Goal: Task Accomplishment & Management: Use online tool/utility

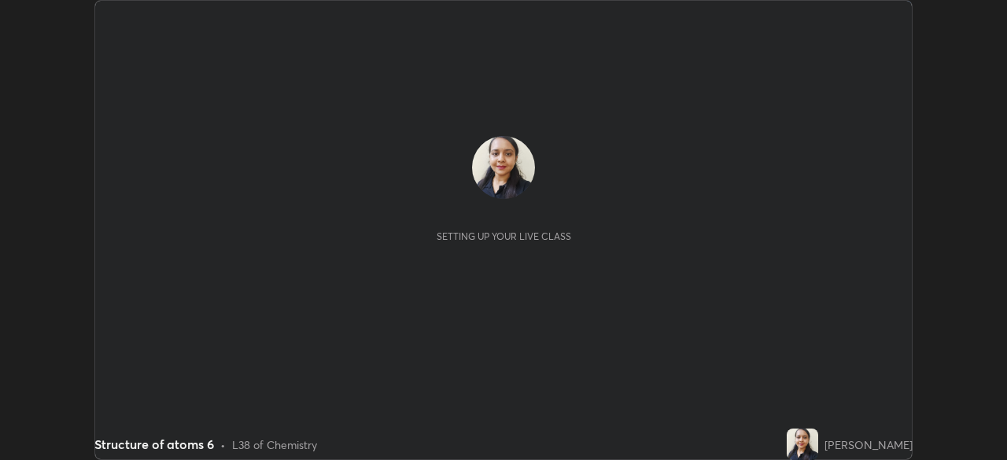
scroll to position [460, 1006]
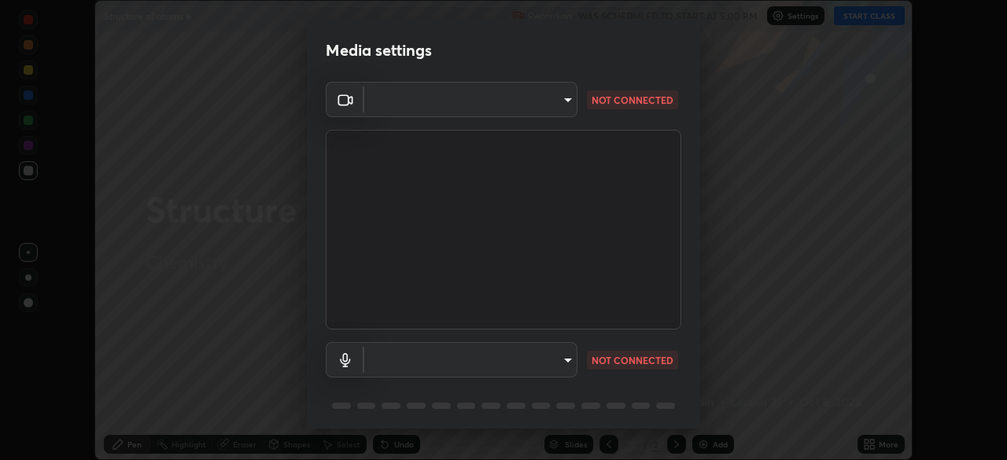
type input "68abbd0ba27f3b7b13d700706cc0a542acc53d6138fc99a51b3524be894f9c2a"
type input "default"
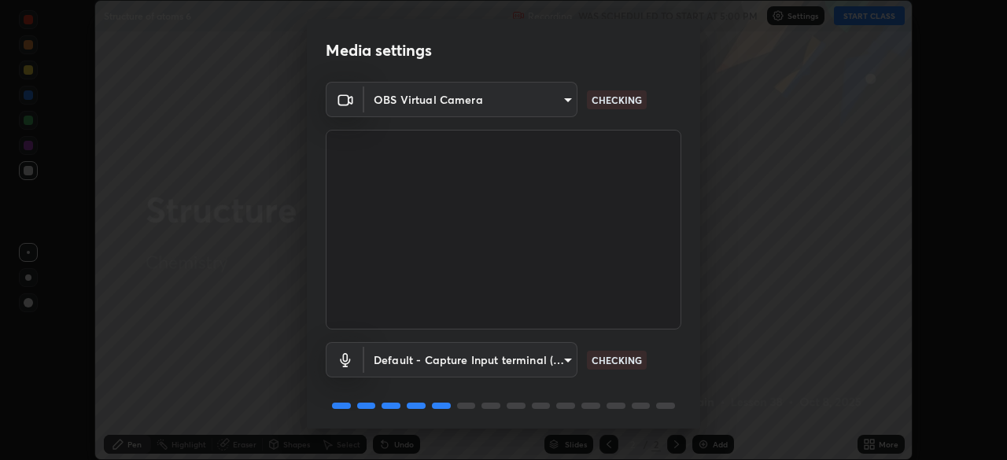
scroll to position [56, 0]
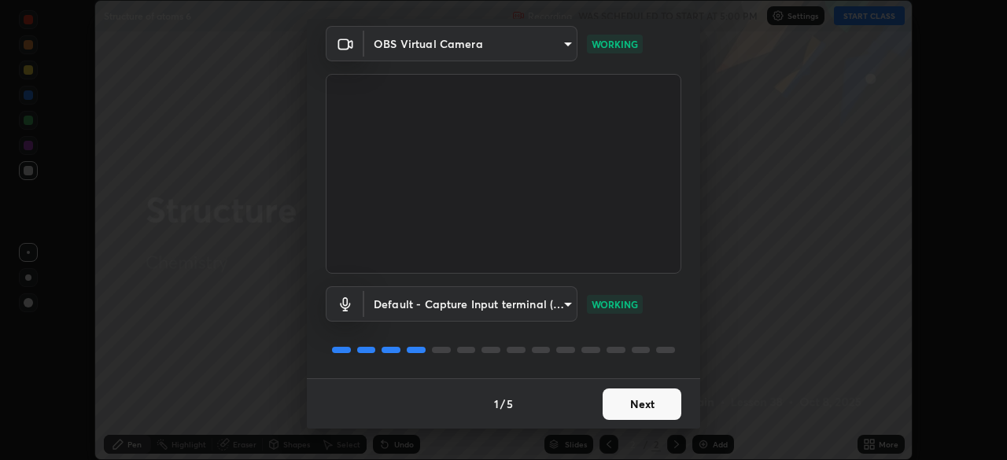
click at [639, 407] on button "Next" at bounding box center [642, 404] width 79 height 31
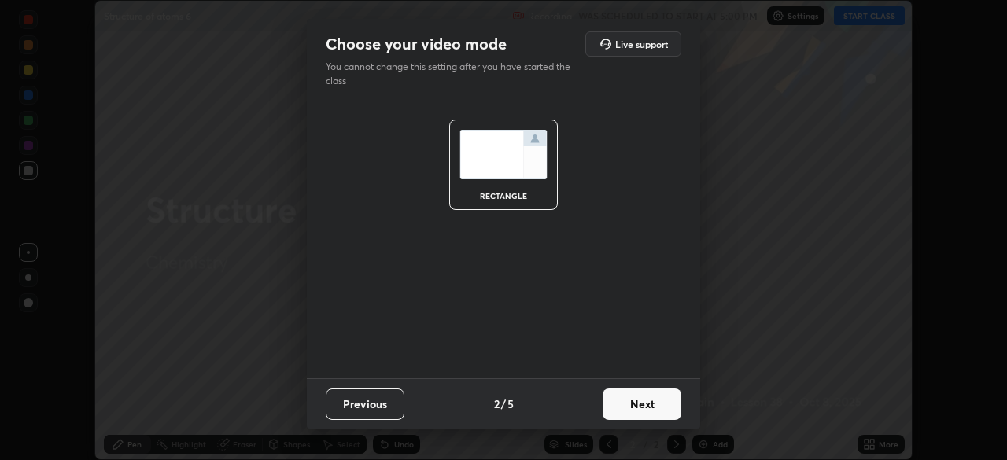
scroll to position [0, 0]
click at [632, 405] on button "Next" at bounding box center [642, 404] width 79 height 31
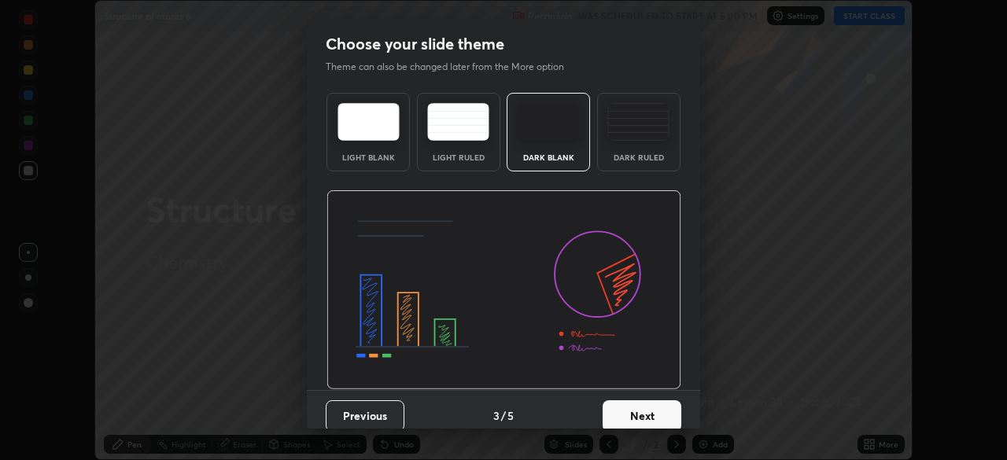
click at [629, 405] on button "Next" at bounding box center [642, 415] width 79 height 31
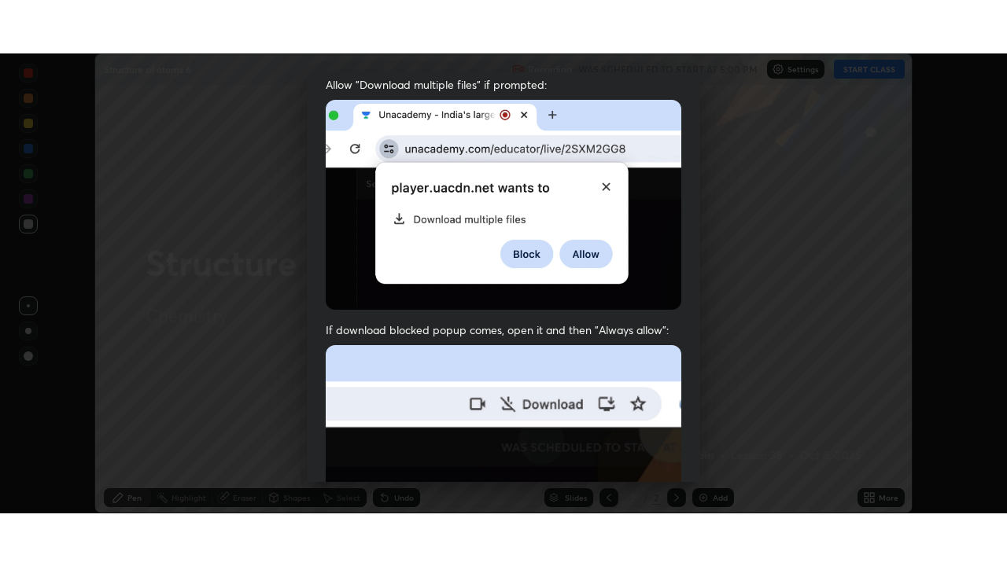
scroll to position [377, 0]
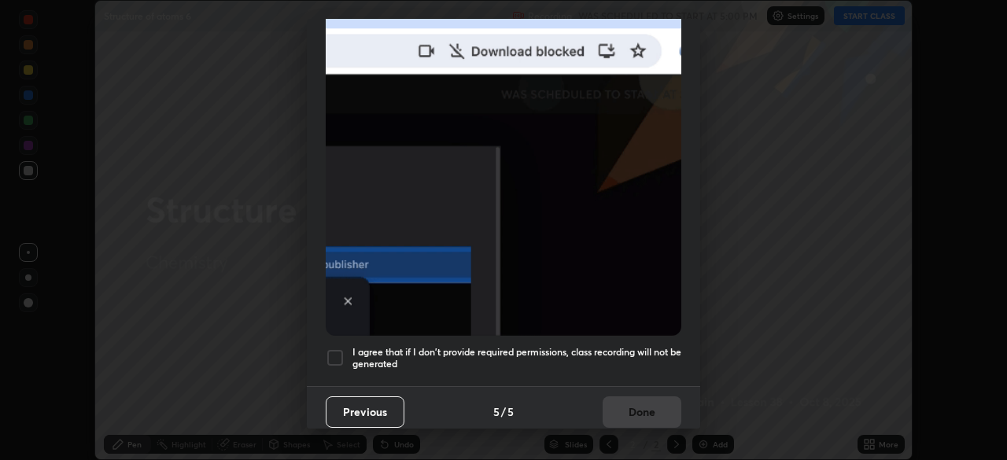
click at [337, 355] on div at bounding box center [335, 357] width 19 height 19
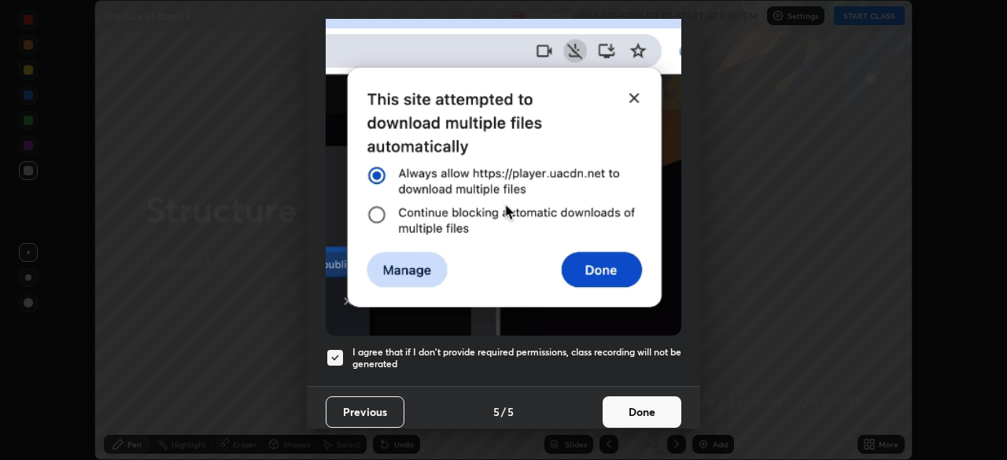
click at [636, 402] on button "Done" at bounding box center [642, 411] width 79 height 31
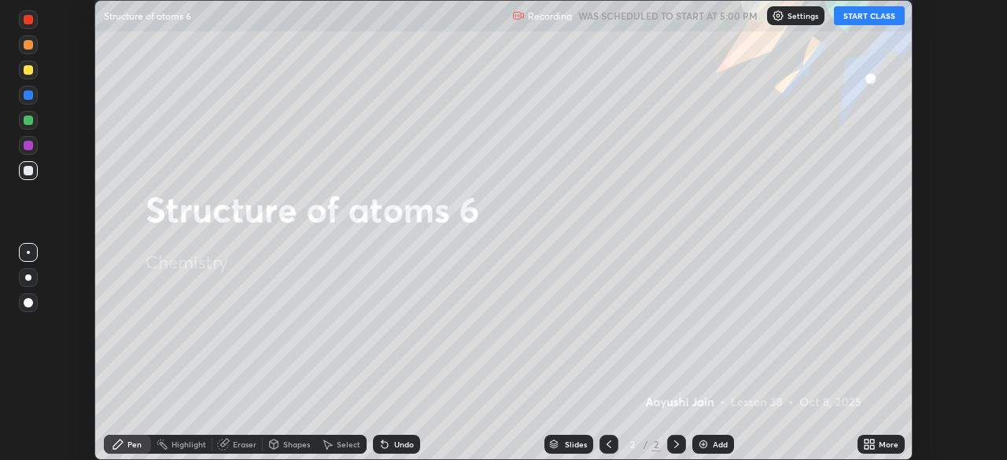
click at [865, 446] on icon at bounding box center [867, 447] width 4 height 4
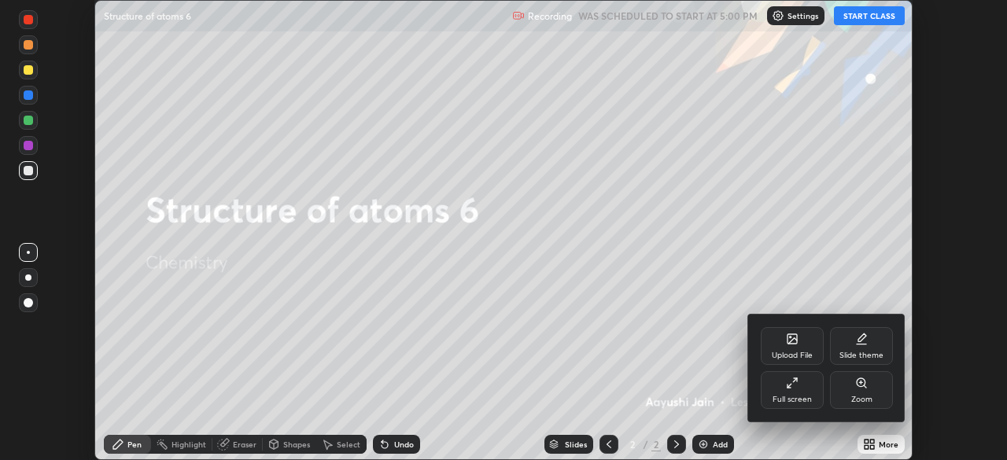
click at [786, 382] on icon at bounding box center [792, 383] width 13 height 13
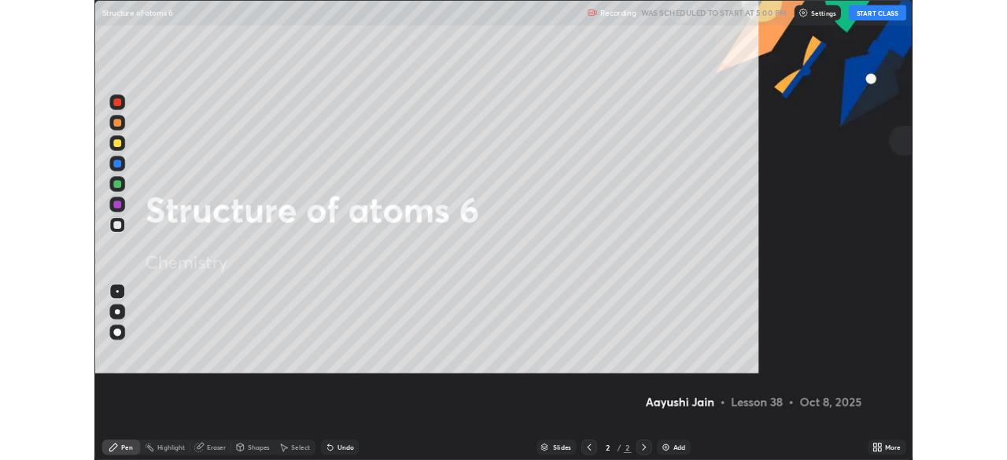
scroll to position [566, 1007]
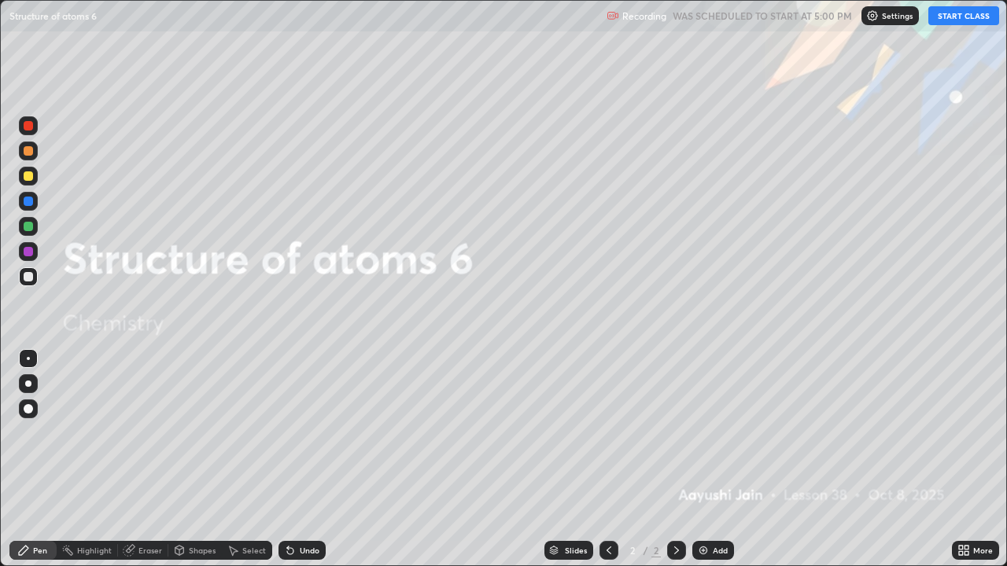
click at [943, 15] on button "START CLASS" at bounding box center [963, 15] width 71 height 19
click at [713, 459] on div "Add" at bounding box center [720, 551] width 15 height 8
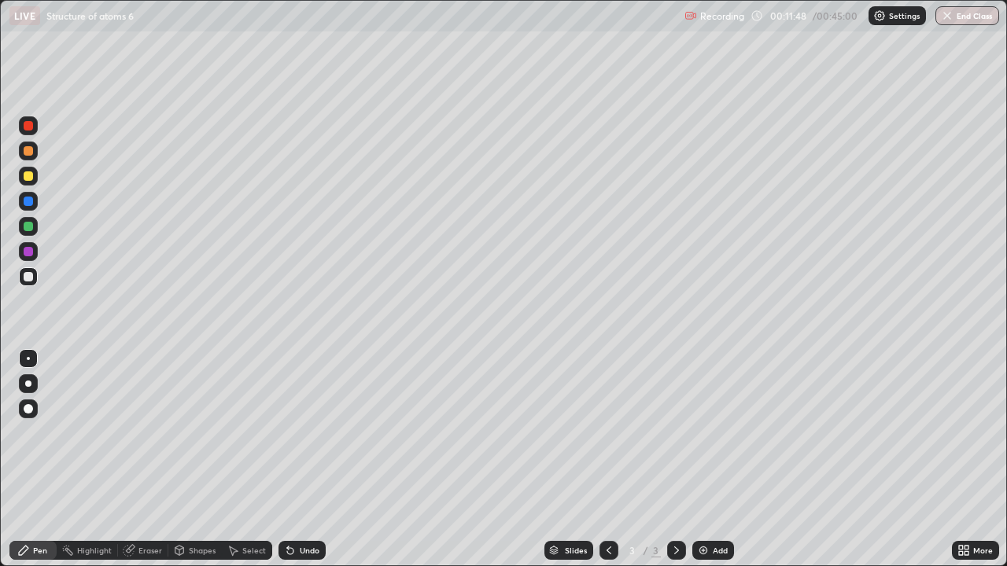
click at [28, 384] on div at bounding box center [28, 384] width 6 height 6
click at [30, 197] on div at bounding box center [28, 201] width 9 height 9
click at [31, 172] on div at bounding box center [28, 175] width 9 height 9
click at [306, 459] on div "Undo" at bounding box center [310, 551] width 20 height 8
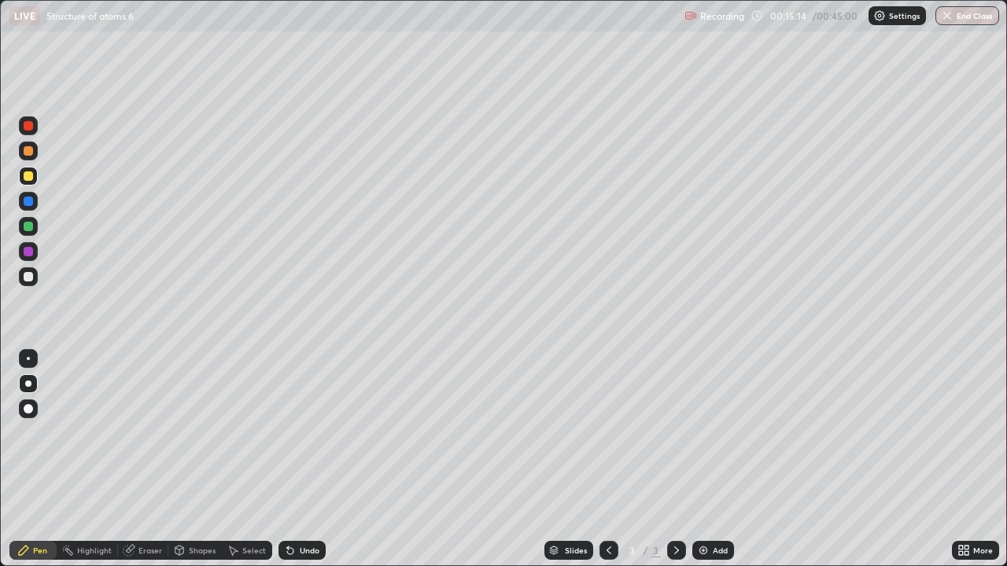
click at [305, 459] on div "Undo" at bounding box center [310, 551] width 20 height 8
click at [304, 459] on div "Undo" at bounding box center [310, 551] width 20 height 8
click at [300, 459] on div "Undo" at bounding box center [310, 551] width 20 height 8
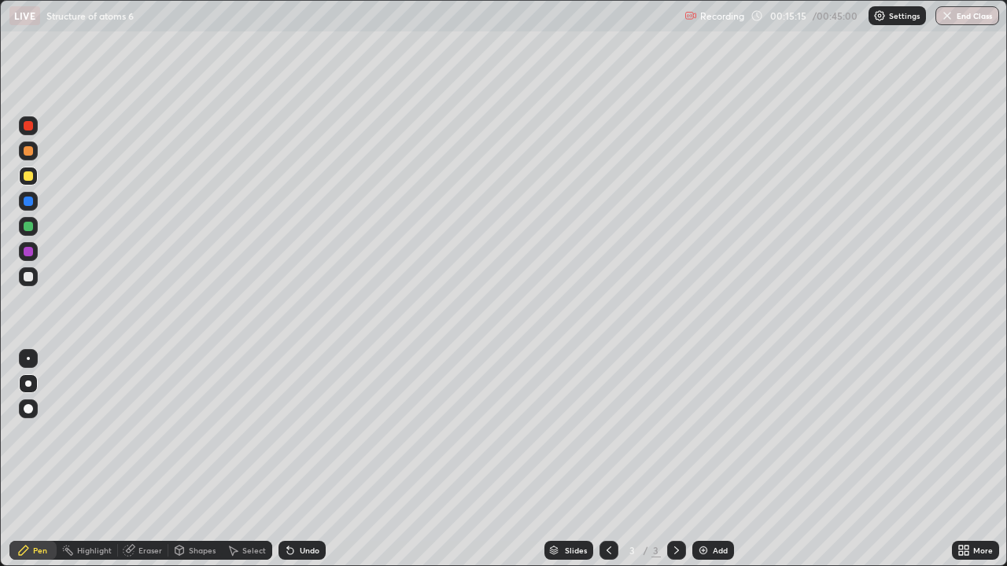
click at [300, 459] on div "Undo" at bounding box center [310, 551] width 20 height 8
click at [30, 279] on div at bounding box center [28, 276] width 9 height 9
click at [302, 459] on div "Undo" at bounding box center [310, 551] width 20 height 8
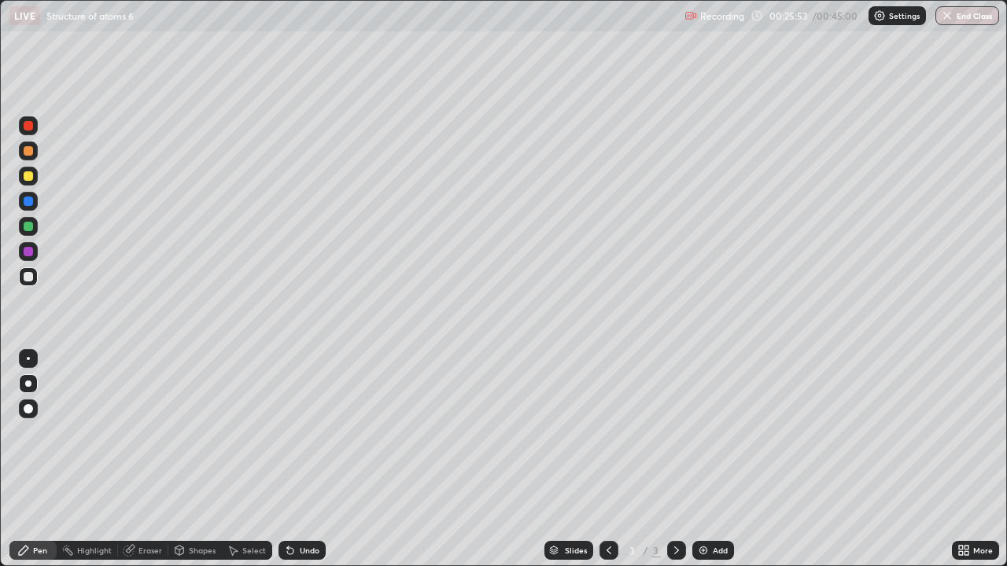
click at [706, 459] on img at bounding box center [703, 550] width 13 height 13
click at [31, 178] on div at bounding box center [28, 175] width 9 height 9
click at [29, 282] on div at bounding box center [28, 276] width 19 height 19
click at [603, 459] on icon at bounding box center [609, 550] width 13 height 13
click at [675, 459] on icon at bounding box center [676, 550] width 13 height 13
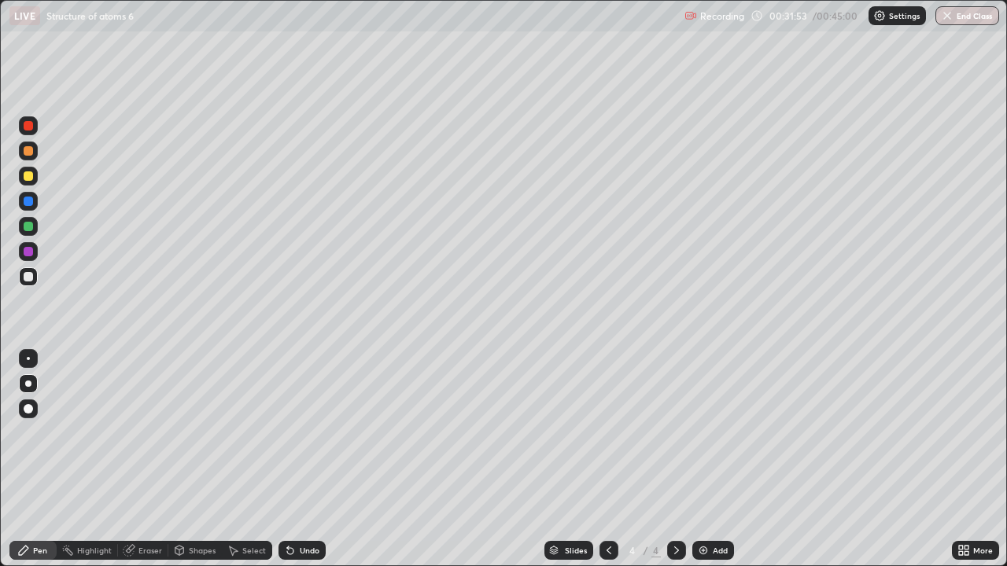
click at [607, 459] on icon at bounding box center [609, 550] width 13 height 13
click at [693, 459] on div "Add" at bounding box center [713, 550] width 42 height 19
click at [607, 459] on icon at bounding box center [609, 550] width 13 height 13
click at [675, 459] on icon at bounding box center [676, 550] width 13 height 13
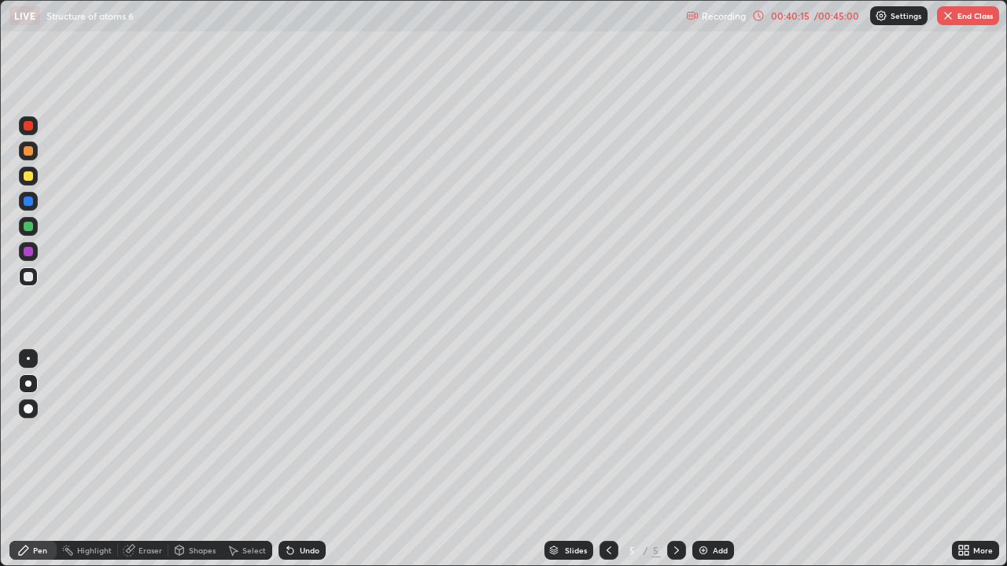
click at [946, 20] on img "button" at bounding box center [948, 15] width 13 height 13
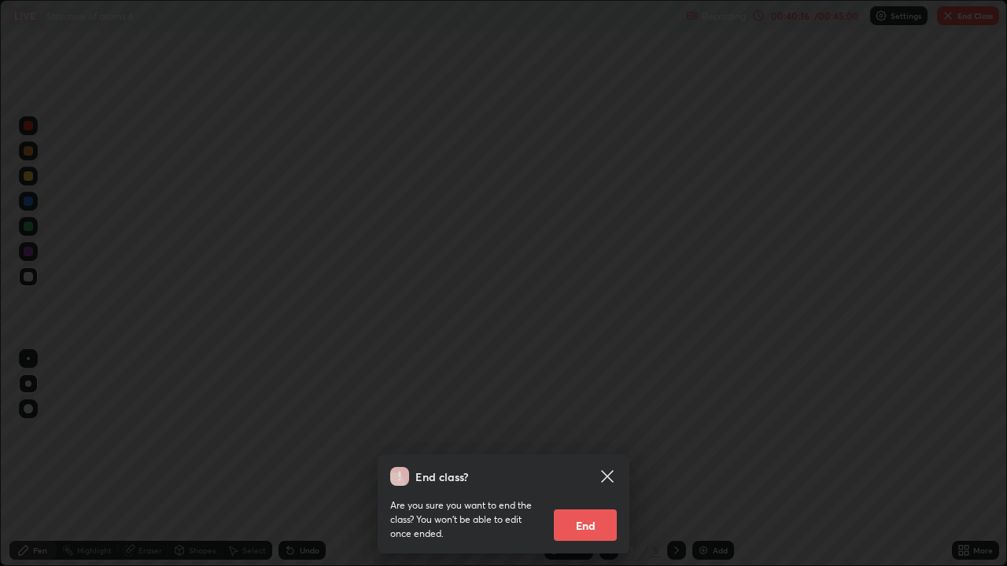
click at [584, 459] on button "End" at bounding box center [585, 525] width 63 height 31
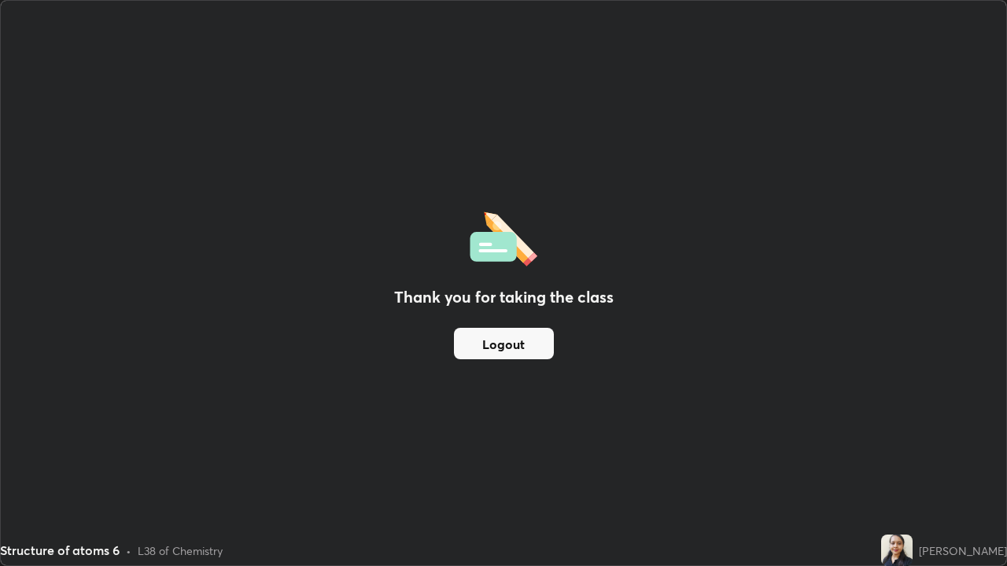
click at [508, 334] on button "Logout" at bounding box center [504, 343] width 100 height 31
click at [504, 336] on button "Logout" at bounding box center [504, 343] width 100 height 31
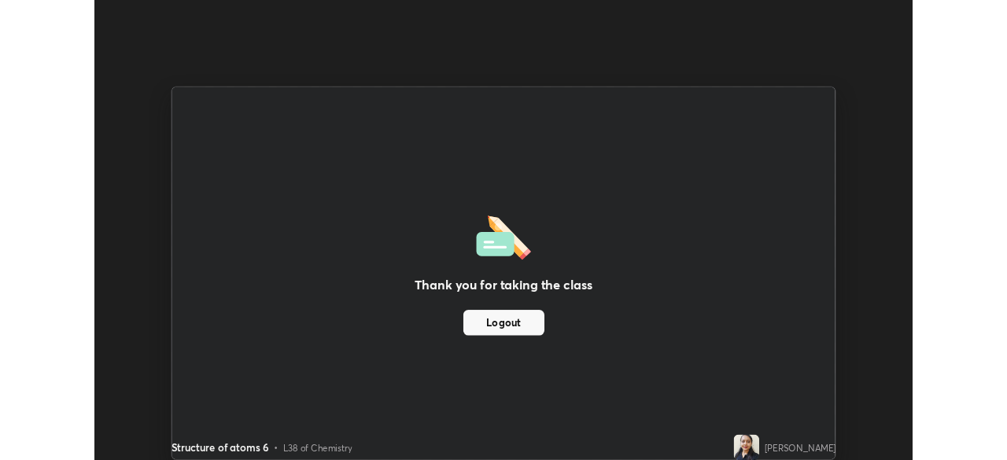
scroll to position [78205, 77658]
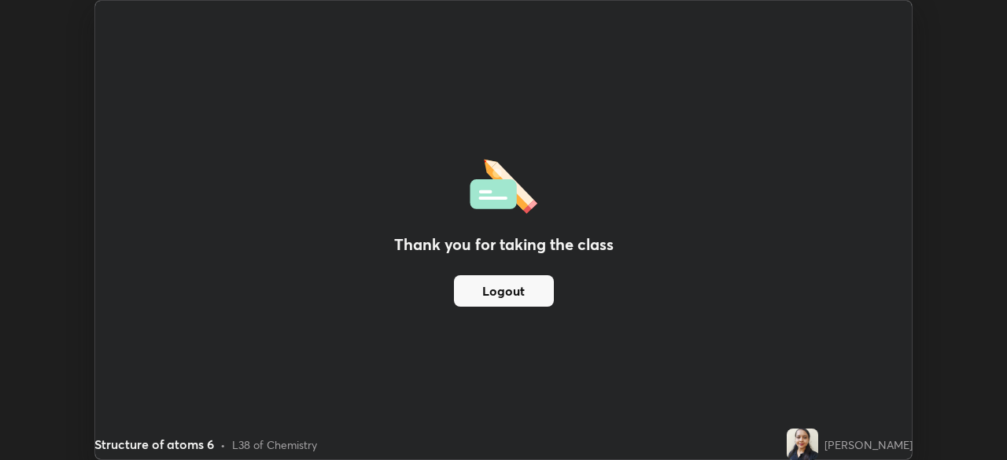
click at [516, 297] on button "Logout" at bounding box center [504, 290] width 100 height 31
click at [523, 295] on button "Logout" at bounding box center [504, 290] width 100 height 31
click at [512, 290] on button "Logout" at bounding box center [504, 290] width 100 height 31
click at [513, 297] on button "Logout" at bounding box center [504, 290] width 100 height 31
click at [517, 296] on button "Logout" at bounding box center [504, 290] width 100 height 31
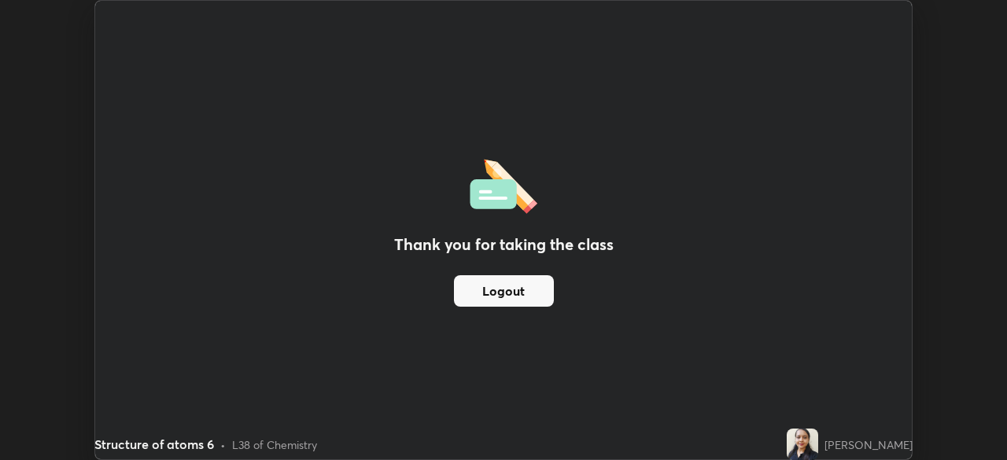
click at [517, 296] on button "Logout" at bounding box center [504, 290] width 100 height 31
click at [521, 299] on button "Logout" at bounding box center [504, 290] width 100 height 31
click at [515, 289] on button "Logout" at bounding box center [504, 290] width 100 height 31
click at [516, 296] on button "Logout" at bounding box center [504, 290] width 100 height 31
click at [514, 296] on button "Logout" at bounding box center [504, 290] width 100 height 31
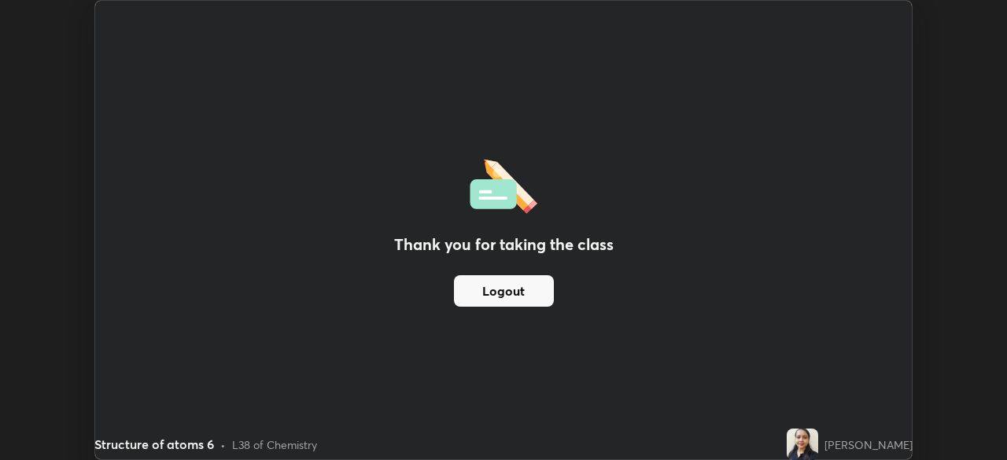
click at [514, 296] on button "Logout" at bounding box center [504, 290] width 100 height 31
click at [513, 298] on button "Logout" at bounding box center [504, 290] width 100 height 31
